Goal: Task Accomplishment & Management: Complete application form

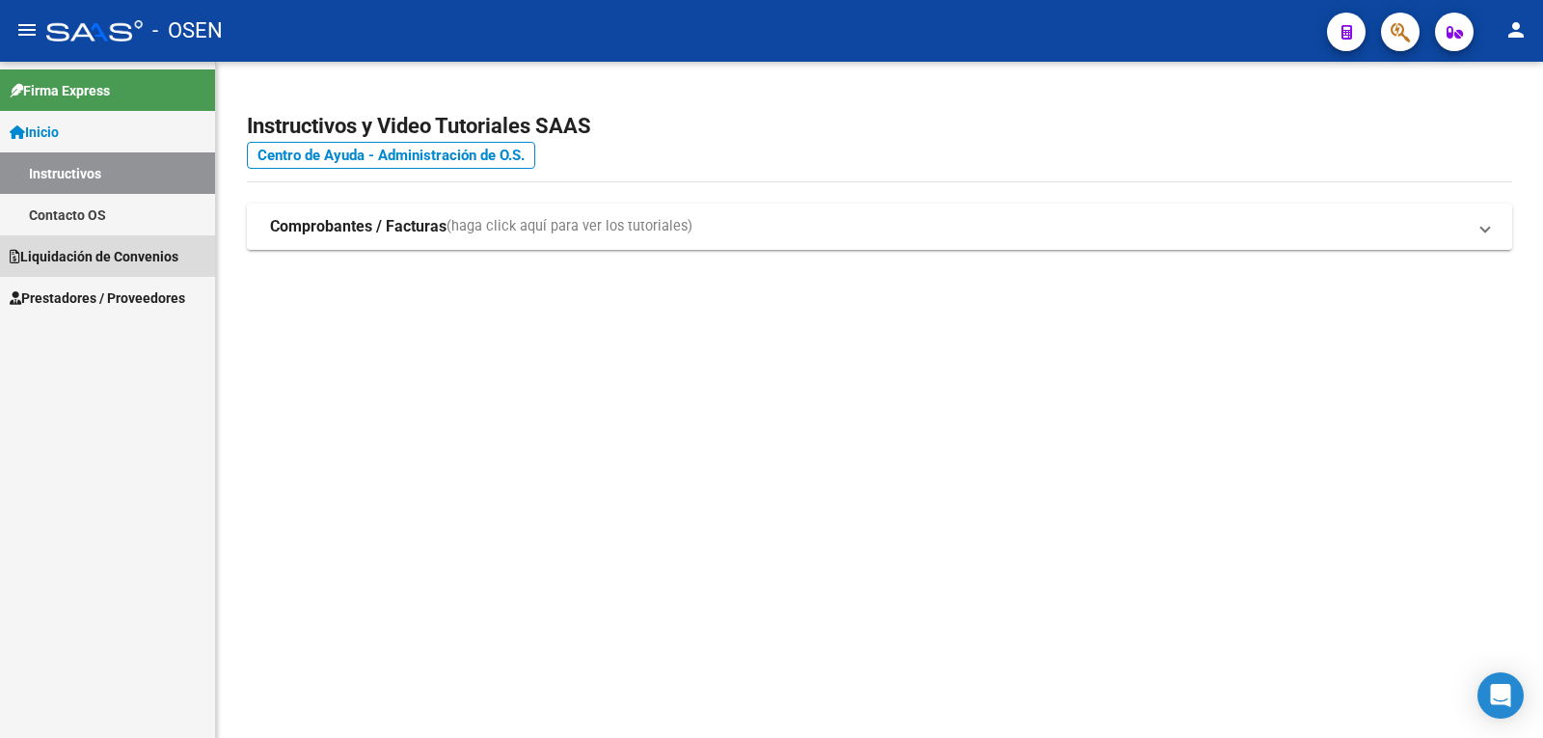
click at [119, 252] on span "Liquidación de Convenios" at bounding box center [94, 256] width 169 height 21
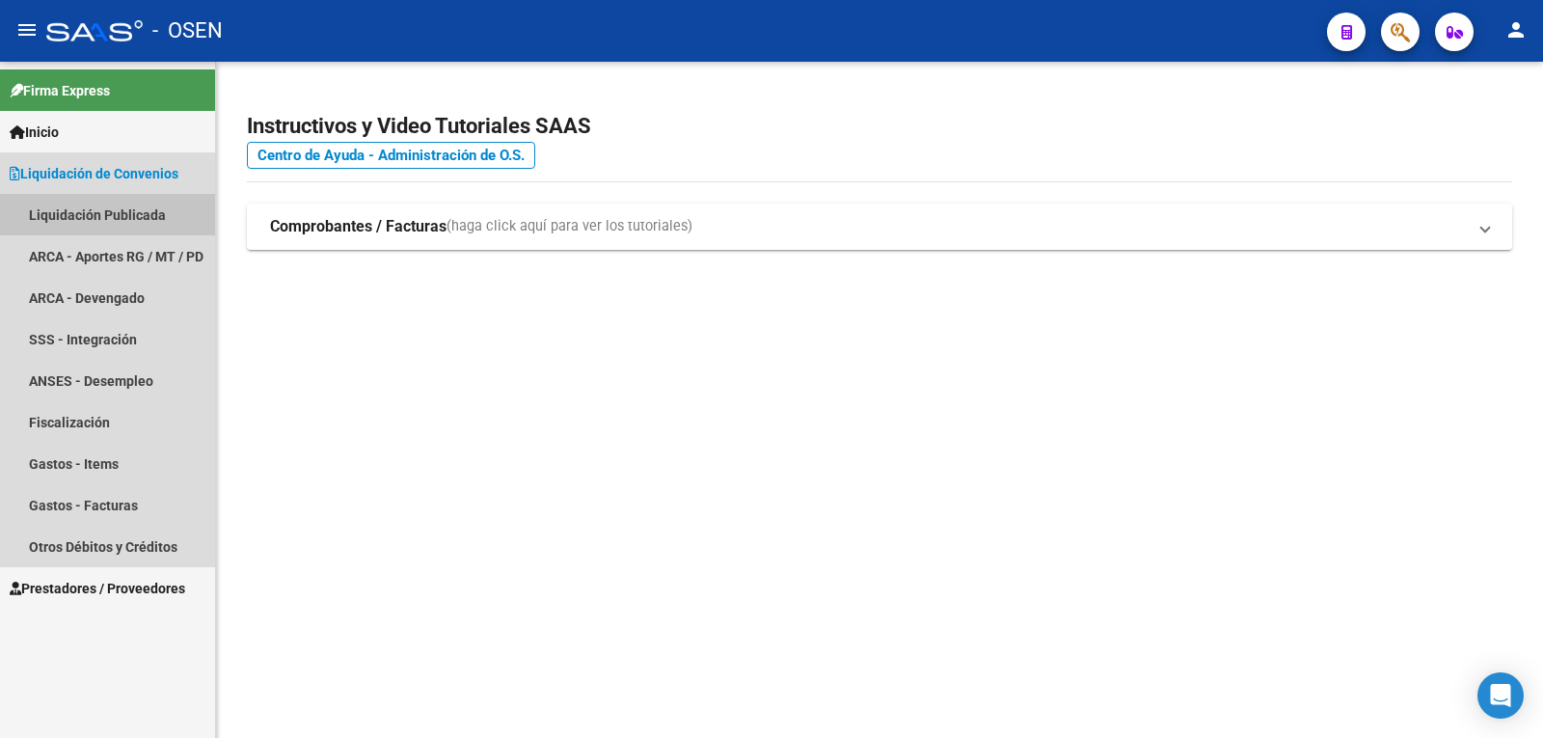
click at [144, 201] on link "Liquidación Publicada" at bounding box center [107, 214] width 215 height 41
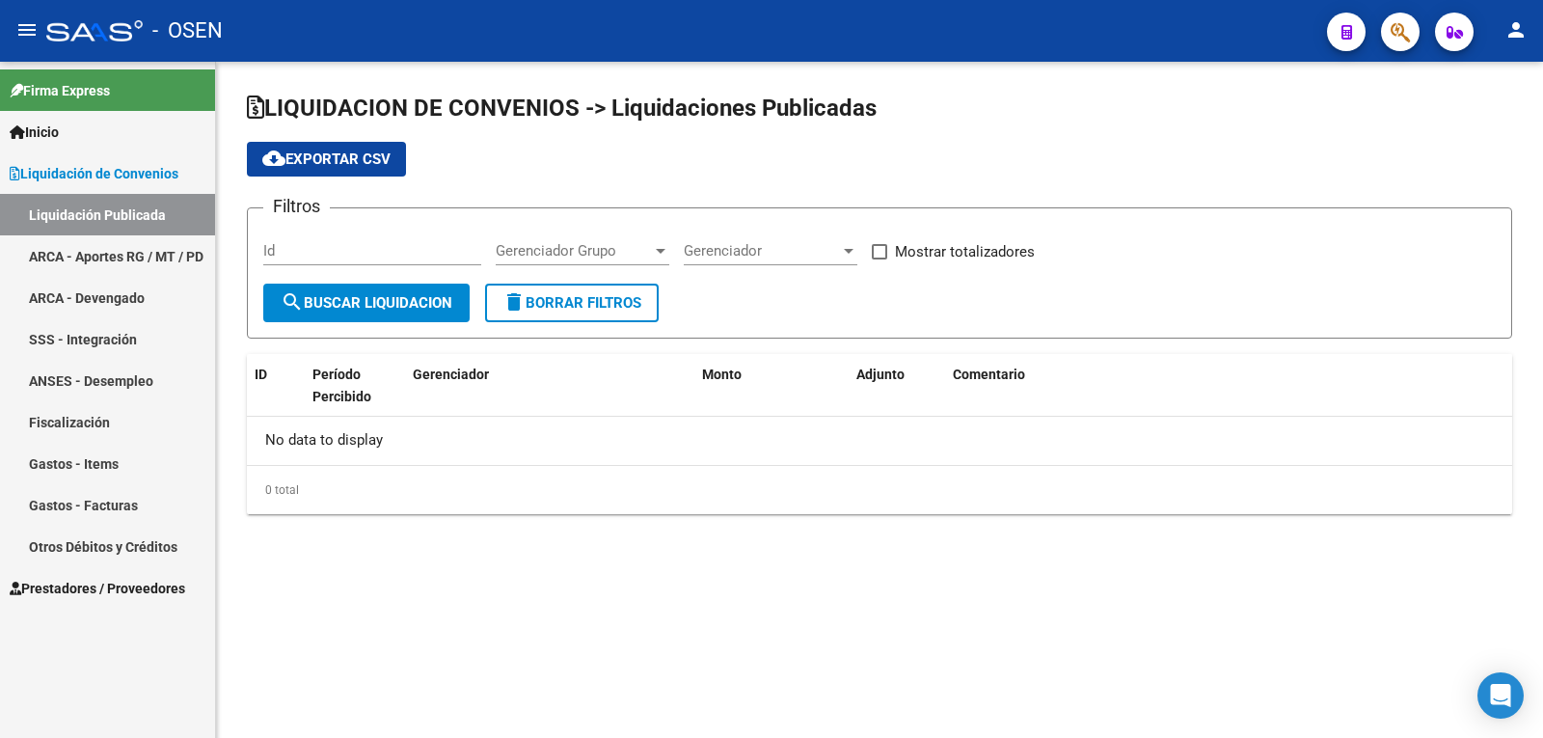
checkbox input "true"
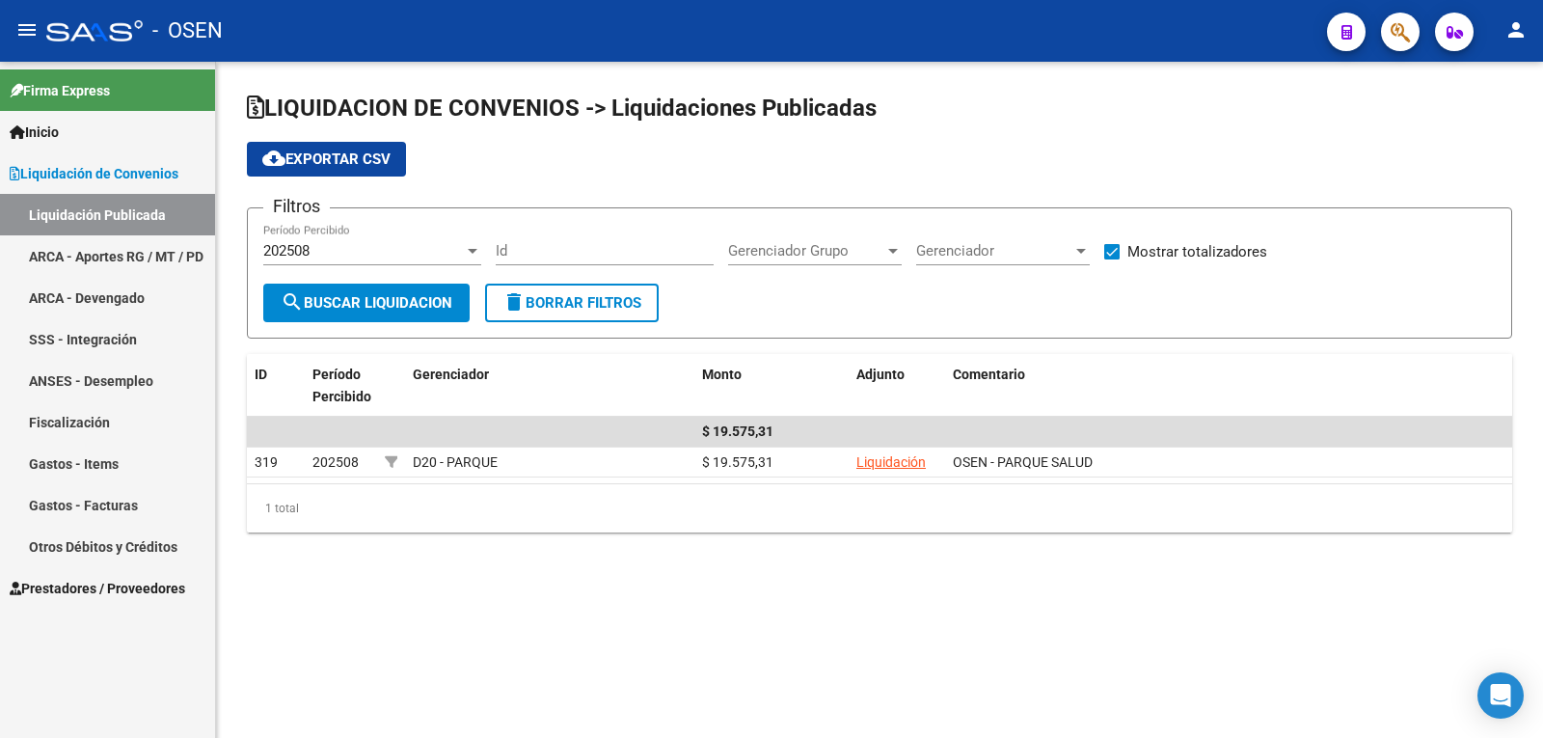
click at [100, 597] on span "Prestadores / Proveedores" at bounding box center [97, 587] width 175 height 21
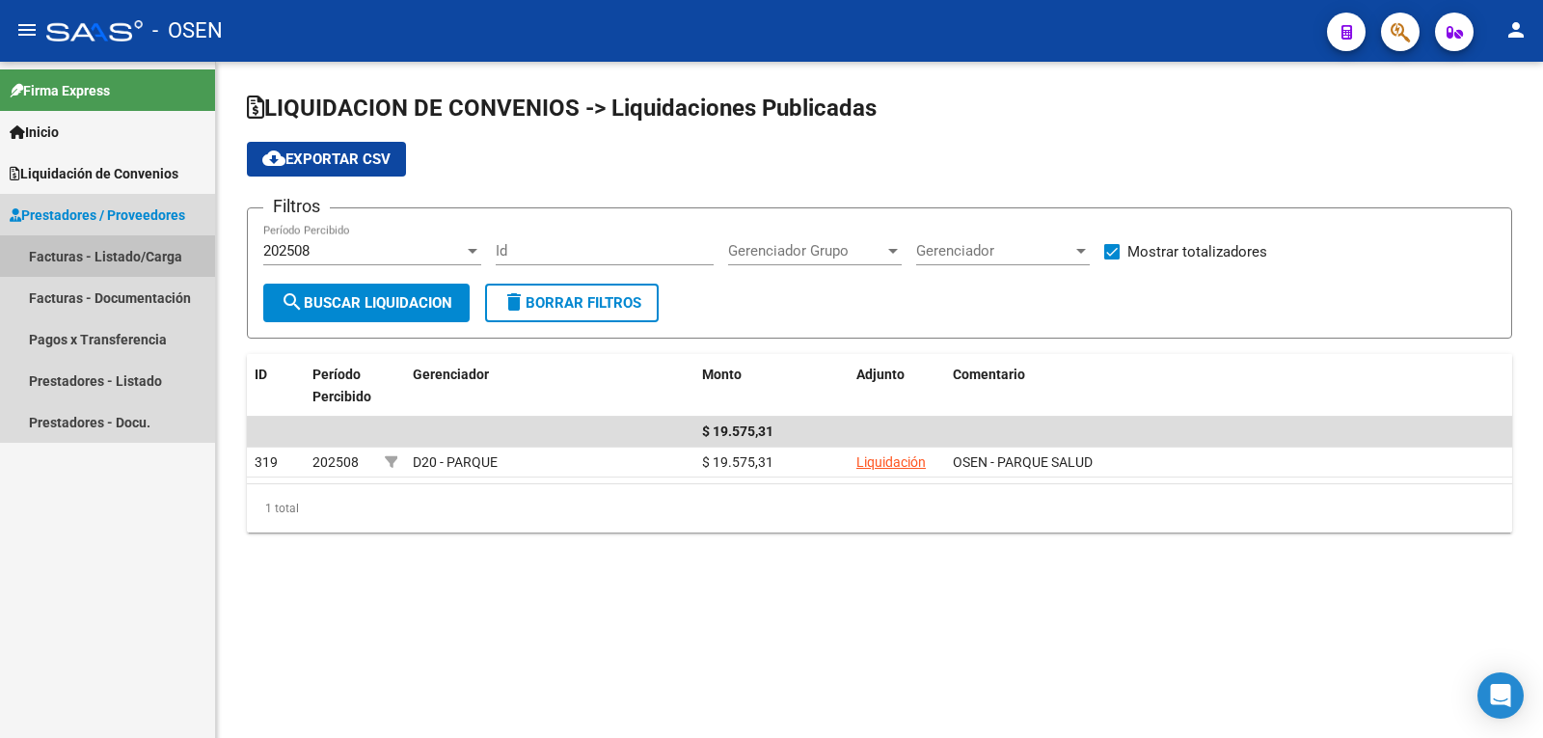
click at [109, 258] on link "Facturas - Listado/Carga" at bounding box center [107, 255] width 215 height 41
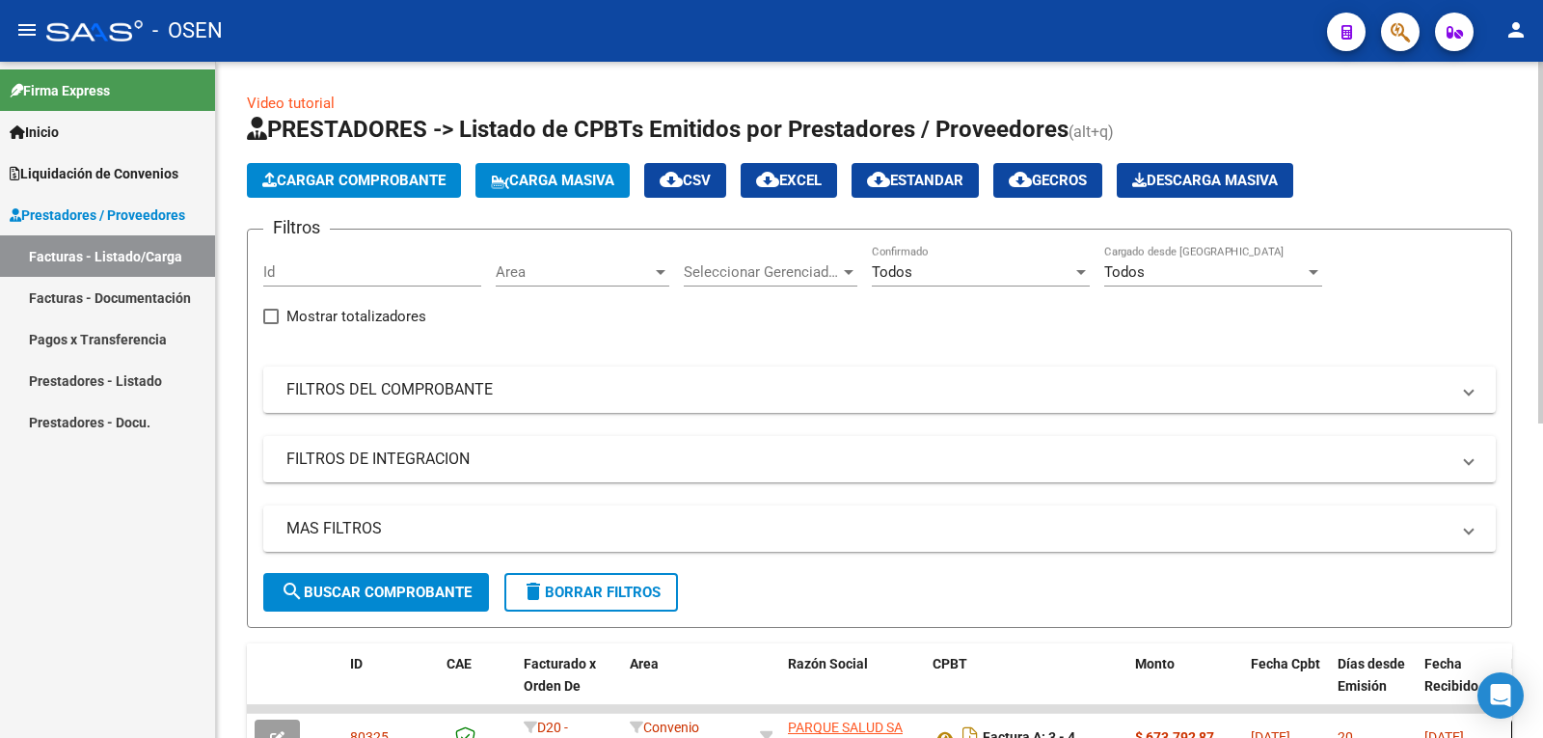
click at [350, 170] on button "Cargar Comprobante" at bounding box center [354, 180] width 214 height 35
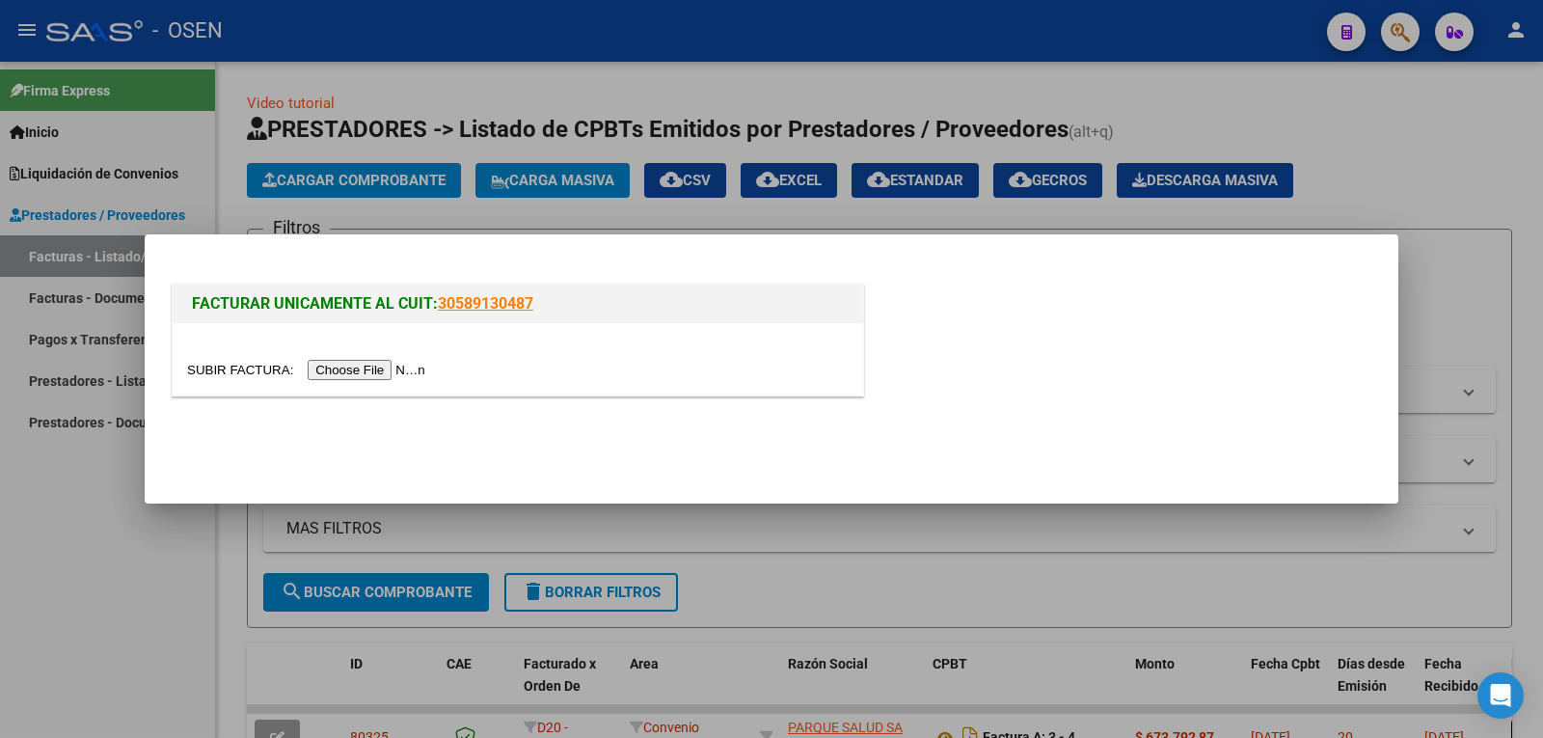
click at [333, 363] on input "file" at bounding box center [309, 370] width 244 height 20
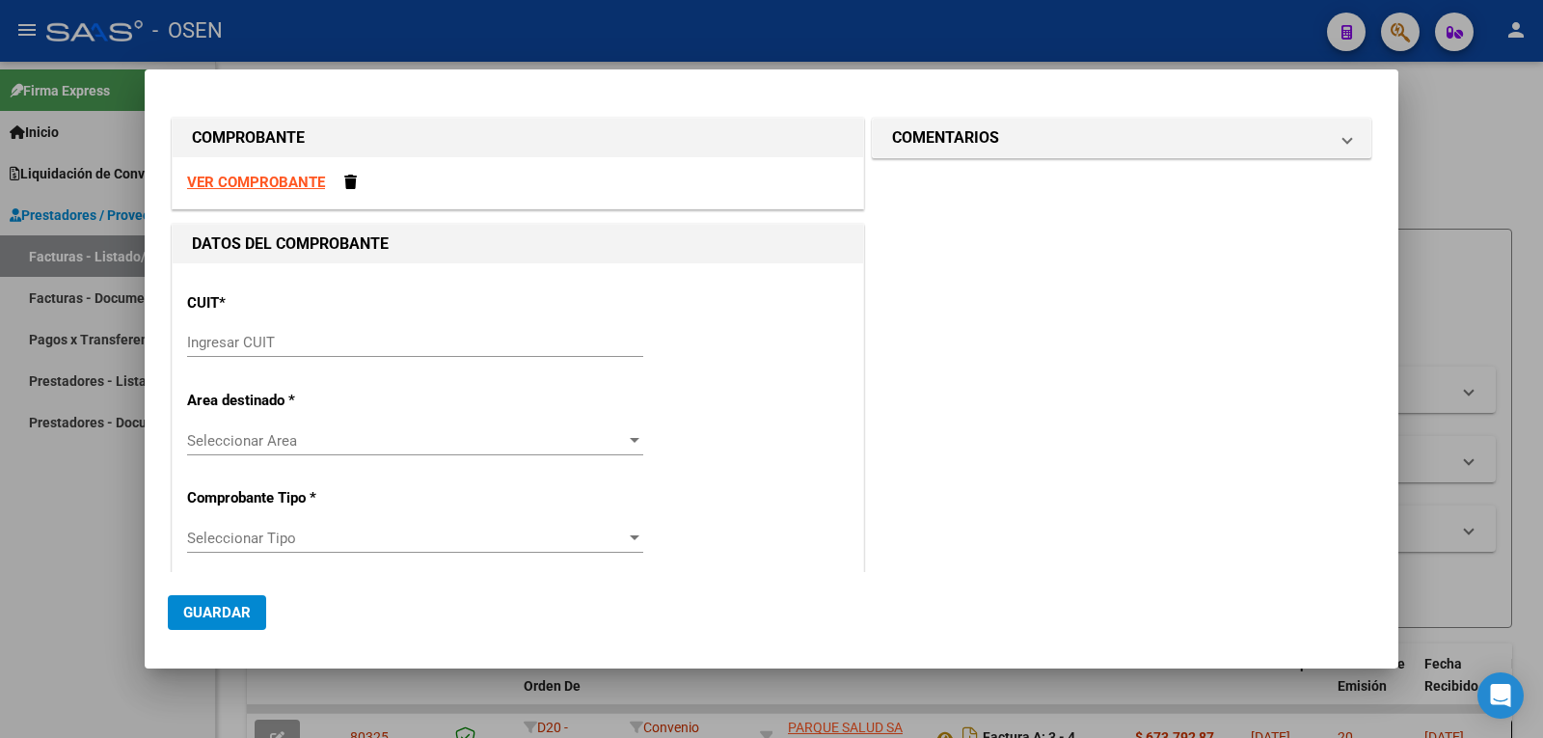
click at [259, 339] on input "Ingresar CUIT" at bounding box center [415, 342] width 456 height 17
click at [292, 181] on strong "VER COMPROBANTE" at bounding box center [256, 182] width 138 height 17
click at [393, 339] on input "Ingresar CUIT" at bounding box center [415, 342] width 456 height 17
paste input "30-71538155-5"
type input "30-71538155-5"
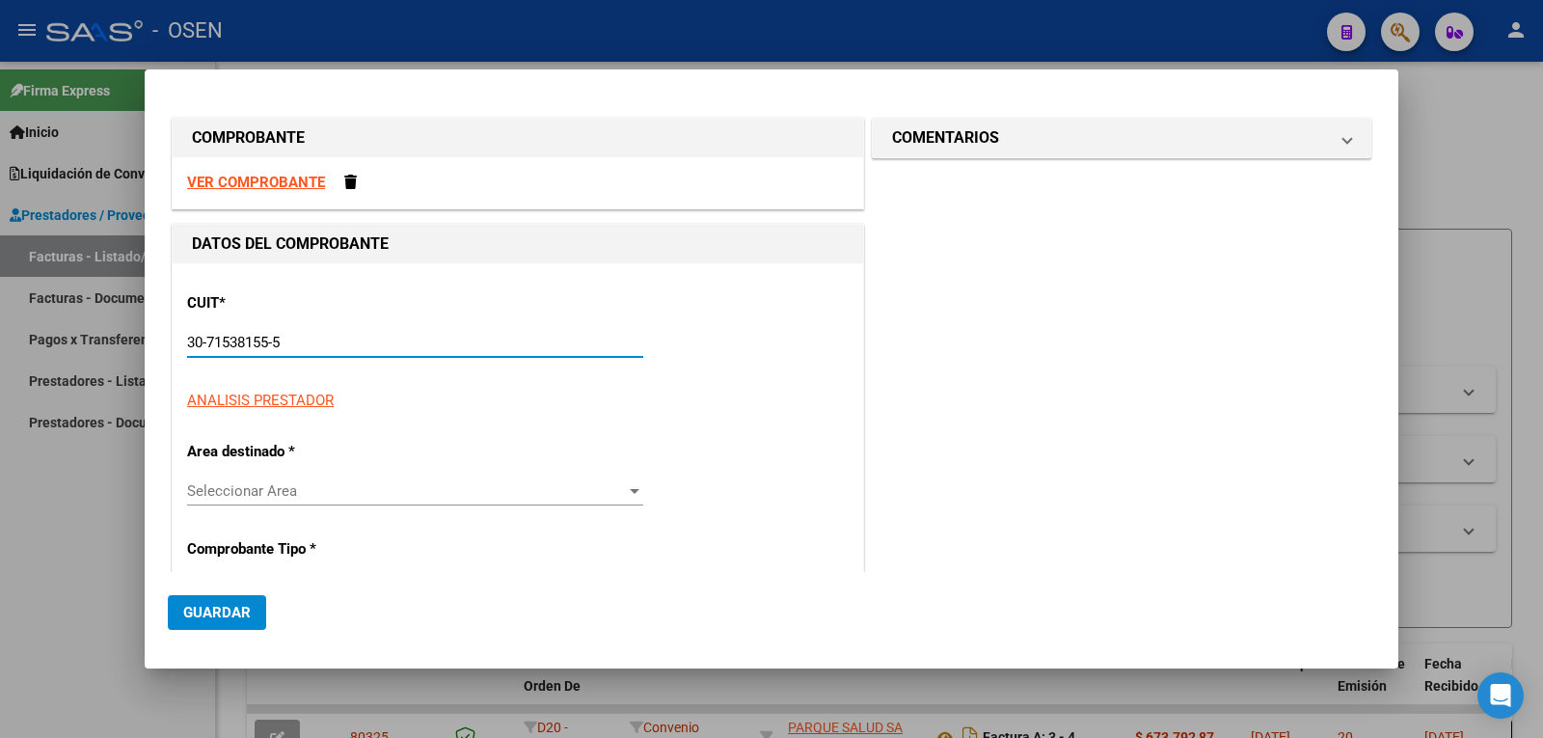
type input "3"
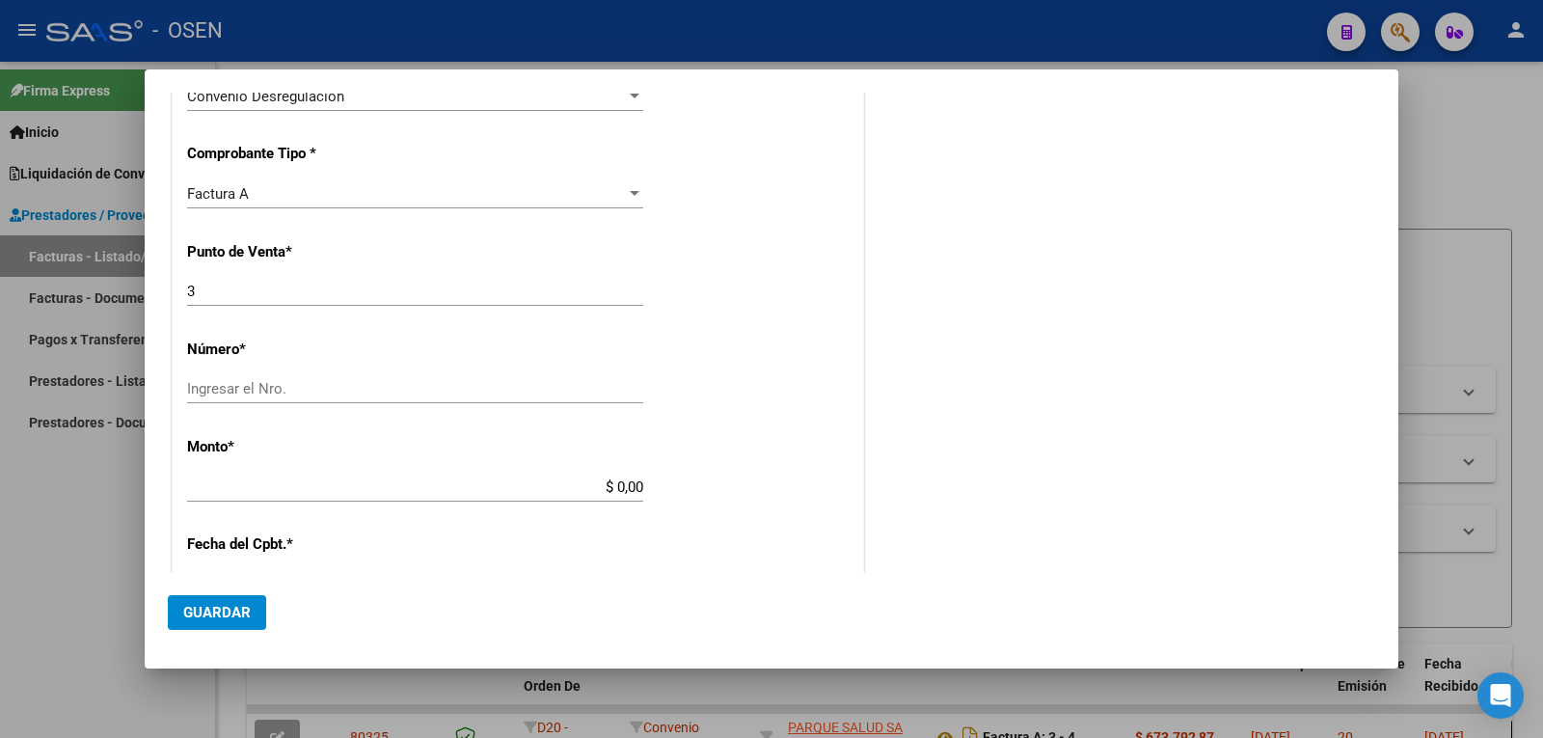
scroll to position [482, 0]
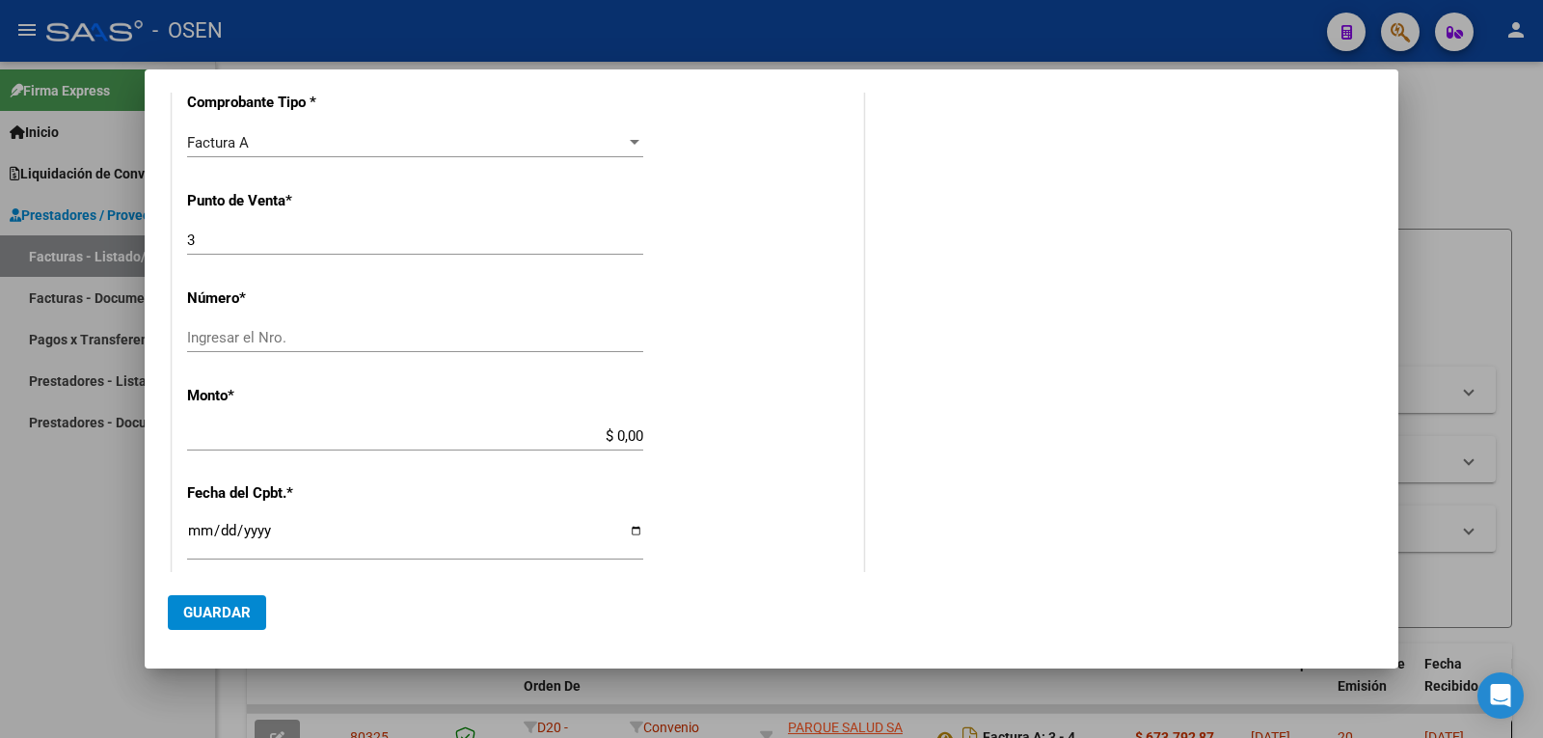
type input "30-71538155-5"
click at [361, 341] on input "Ingresar el Nro." at bounding box center [415, 337] width 456 height 17
type input "6"
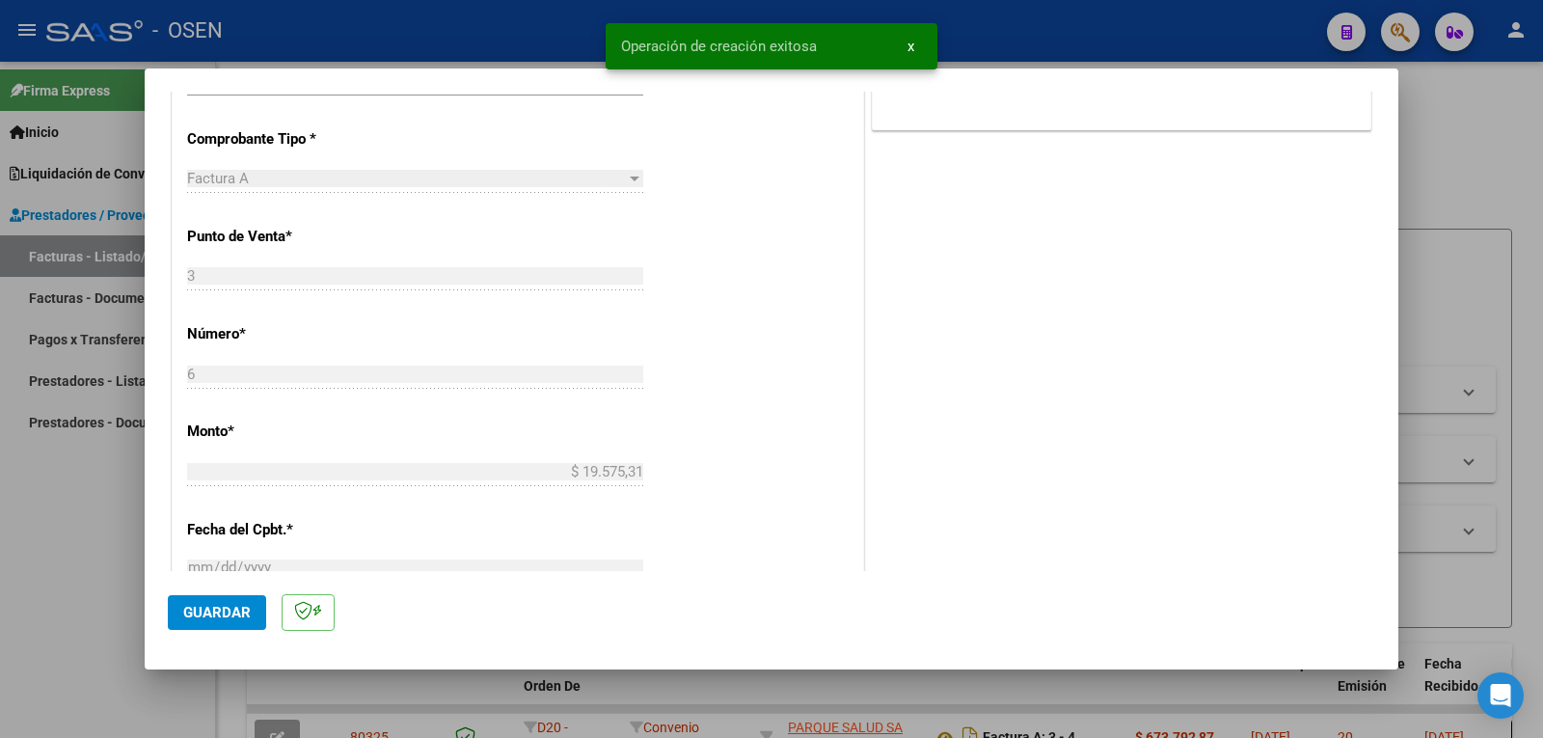
click at [785, 388] on div "CUIT * 30-71538155-5 Ingresar CUIT ANALISIS PRESTADOR PARQUE SALUD SA ARCA Padr…" at bounding box center [518, 445] width 690 height 1257
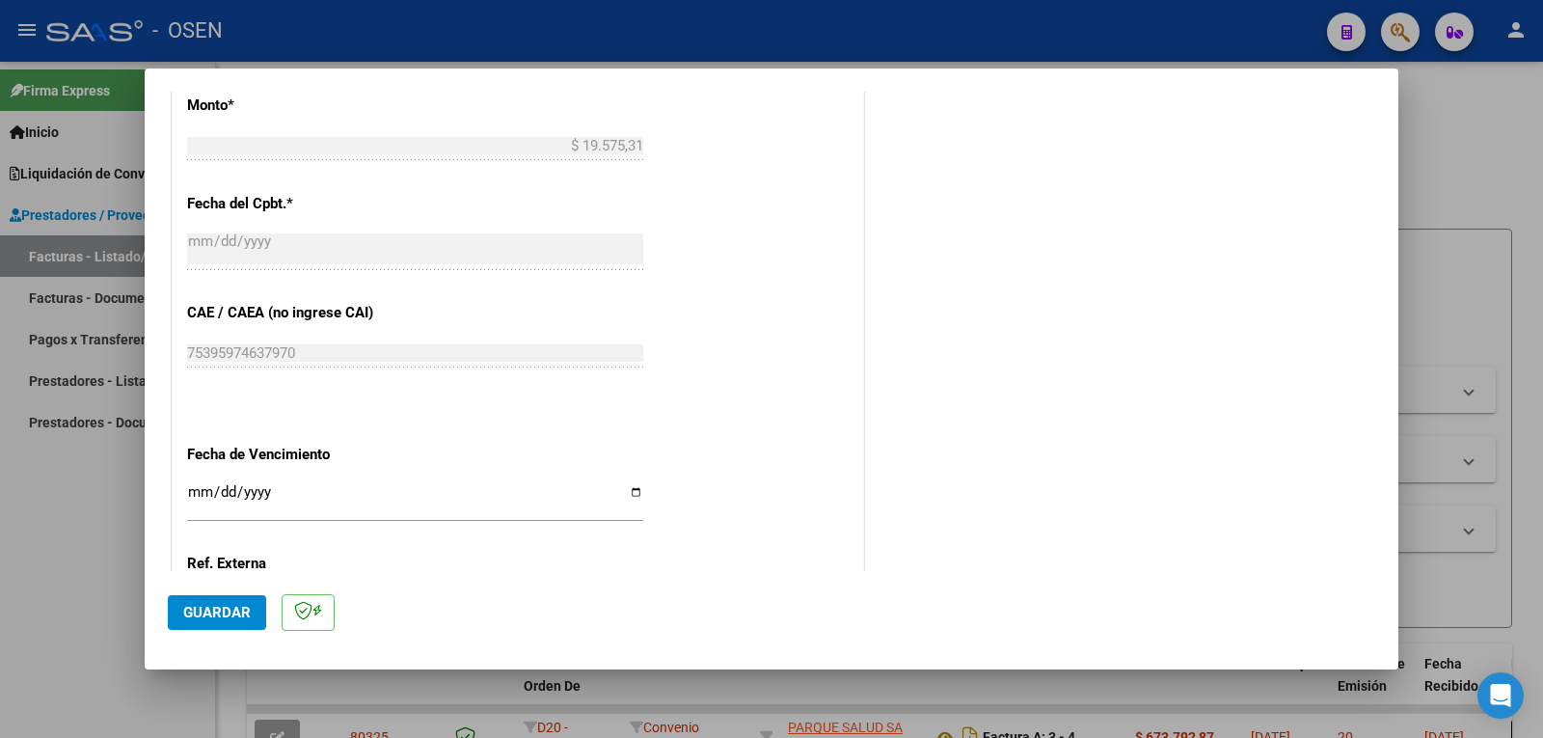
scroll to position [990, 0]
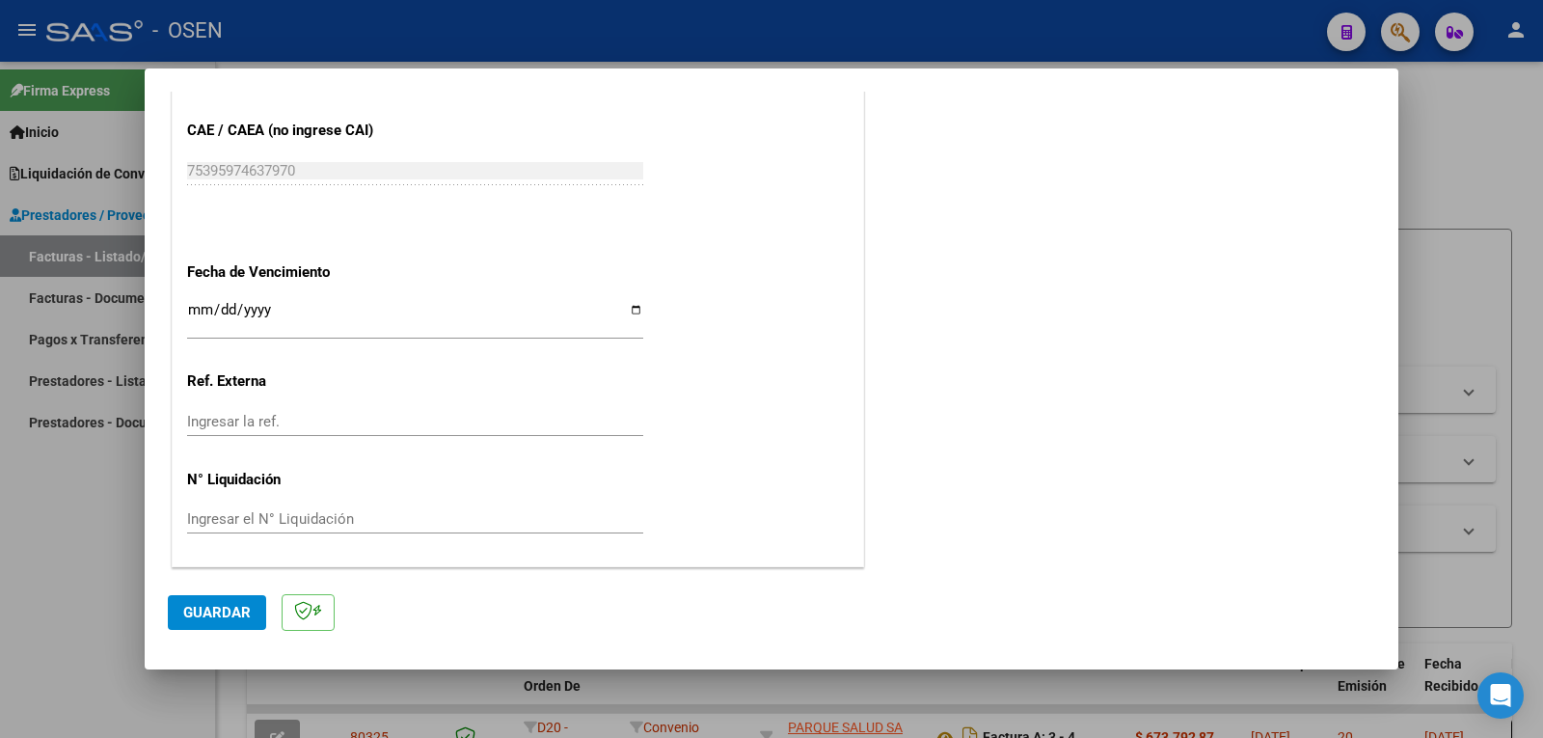
click at [1479, 190] on div at bounding box center [771, 369] width 1543 height 738
type input "$ 0,00"
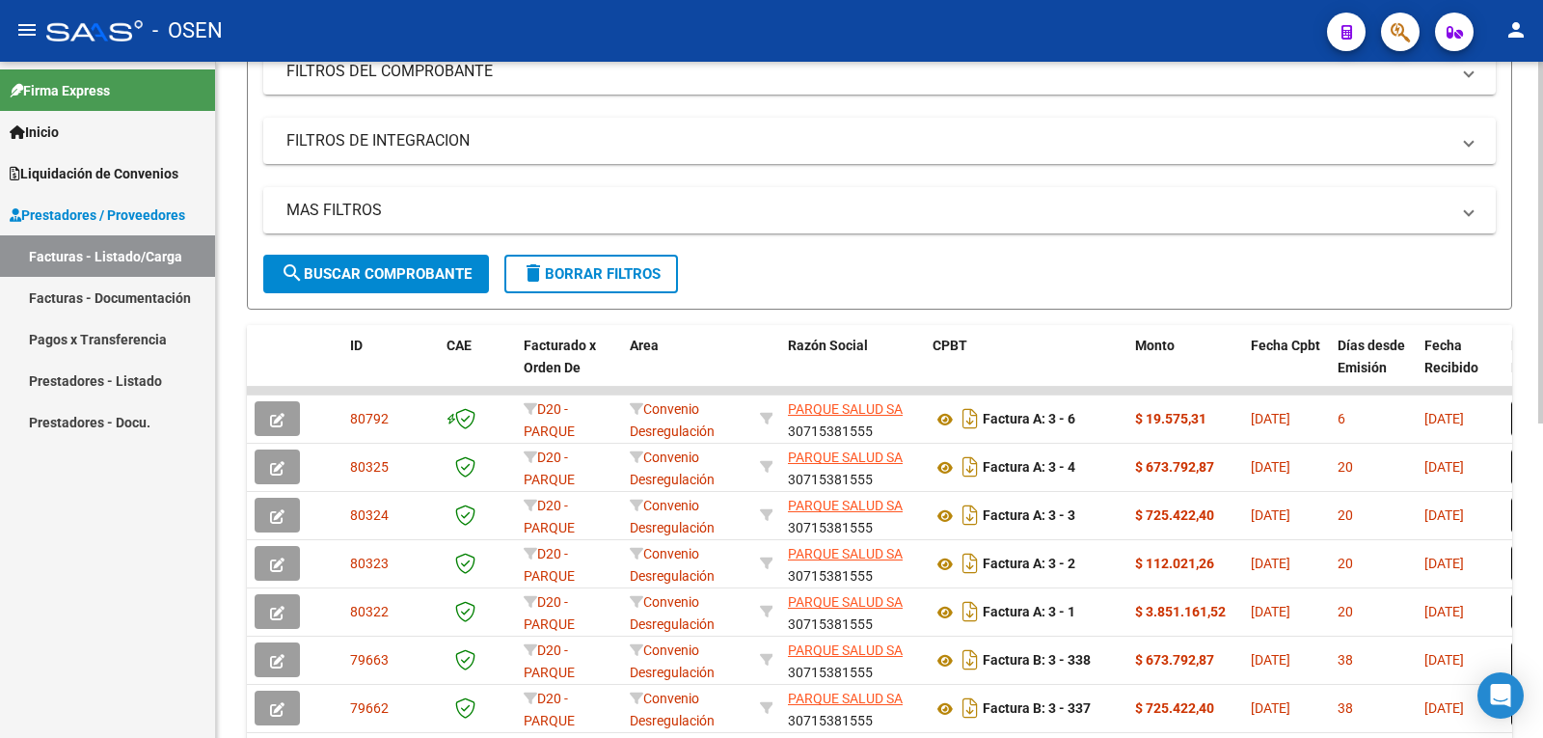
scroll to position [289, 0]
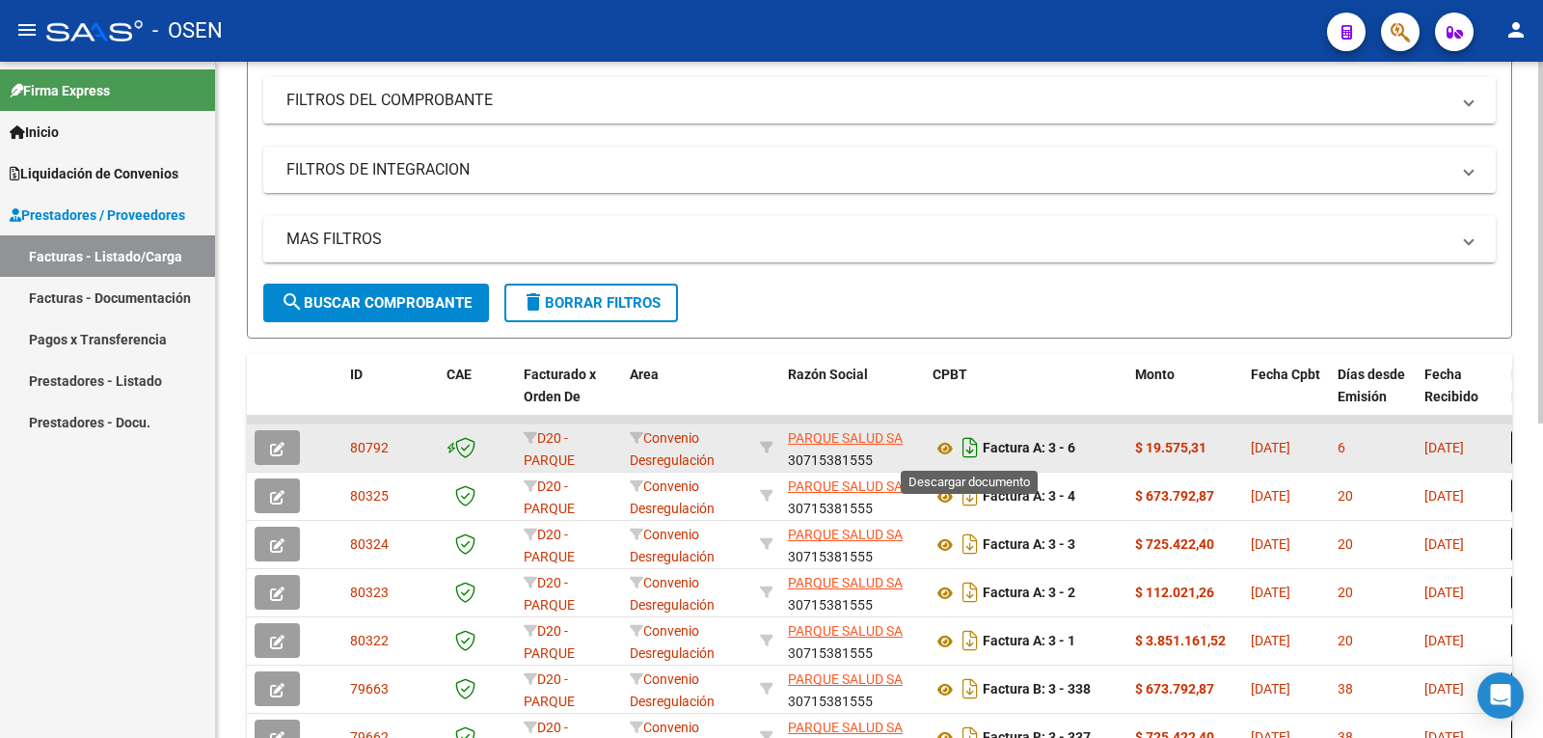
click at [967, 451] on icon "Descargar documento" at bounding box center [969, 447] width 25 height 31
